Goal: Find specific page/section: Find specific page/section

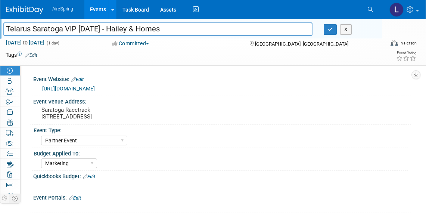
select select "Partner Event"
select select "Marketing"
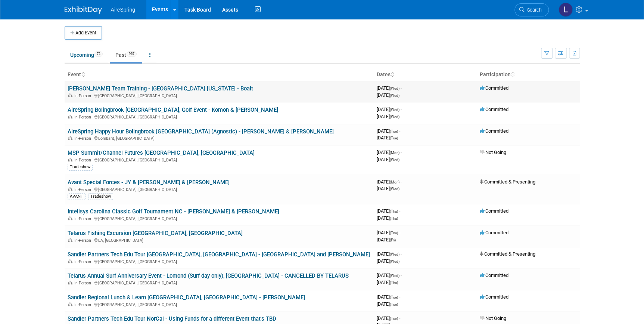
click at [100, 87] on link "[PERSON_NAME] Team Training - [GEOGRAPHIC_DATA] [US_STATE] - Boalt" at bounding box center [161, 88] width 186 height 7
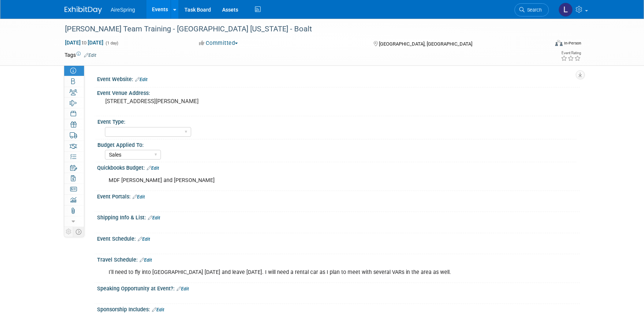
select select "Sales"
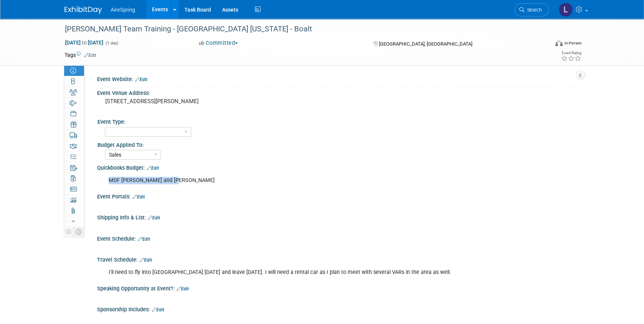
drag, startPoint x: 179, startPoint y: 178, endPoint x: 103, endPoint y: 175, distance: 76.2
click at [103, 175] on div "MDF Jenne and JYSB Boalt" at bounding box center [295, 180] width 385 height 15
copy div "MDF Jenne and JYSB Boalt"
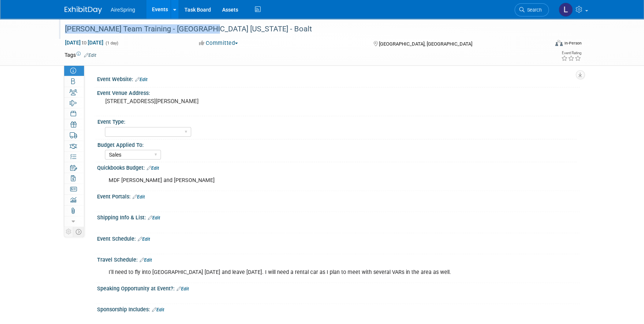
drag, startPoint x: 220, startPoint y: 21, endPoint x: 222, endPoint y: 34, distance: 12.9
click at [222, 34] on div "Jenne Team Training - Avon Ohio - Boalt" at bounding box center [301, 29] width 484 height 20
